Goal: Task Accomplishment & Management: Complete application form

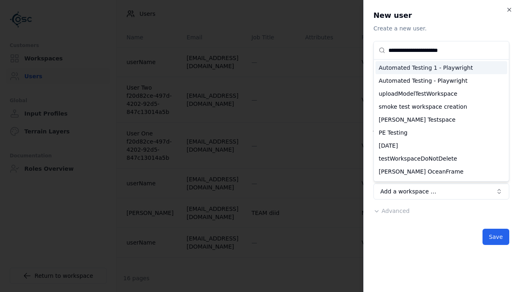
type input "**********"
click at [442, 165] on div "testWorkspaceDoNotDelete" at bounding box center [442, 158] width 132 height 13
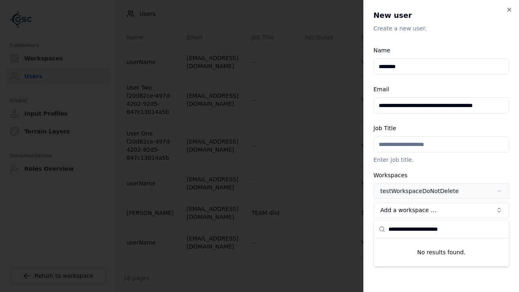
click at [390, 230] on span "Advanced" at bounding box center [396, 229] width 28 height 6
click at [0, 0] on button "Editor" at bounding box center [0, 0] width 0 height 0
